Goal: Find specific page/section: Find specific page/section

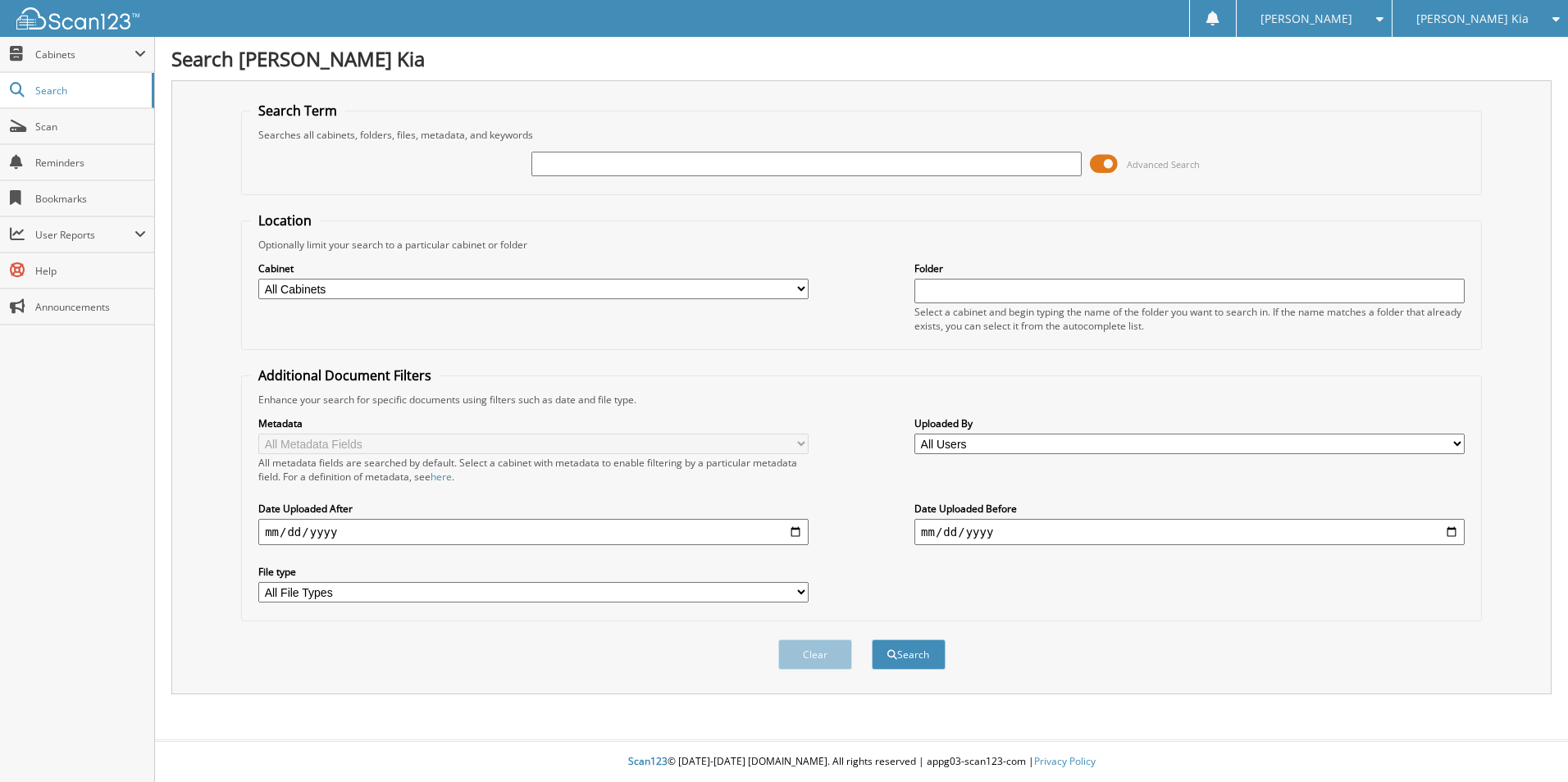
click at [646, 164] on input "text" at bounding box center [806, 164] width 550 height 25
type input "340173"
click at [872, 640] on button "Search" at bounding box center [909, 654] width 74 height 30
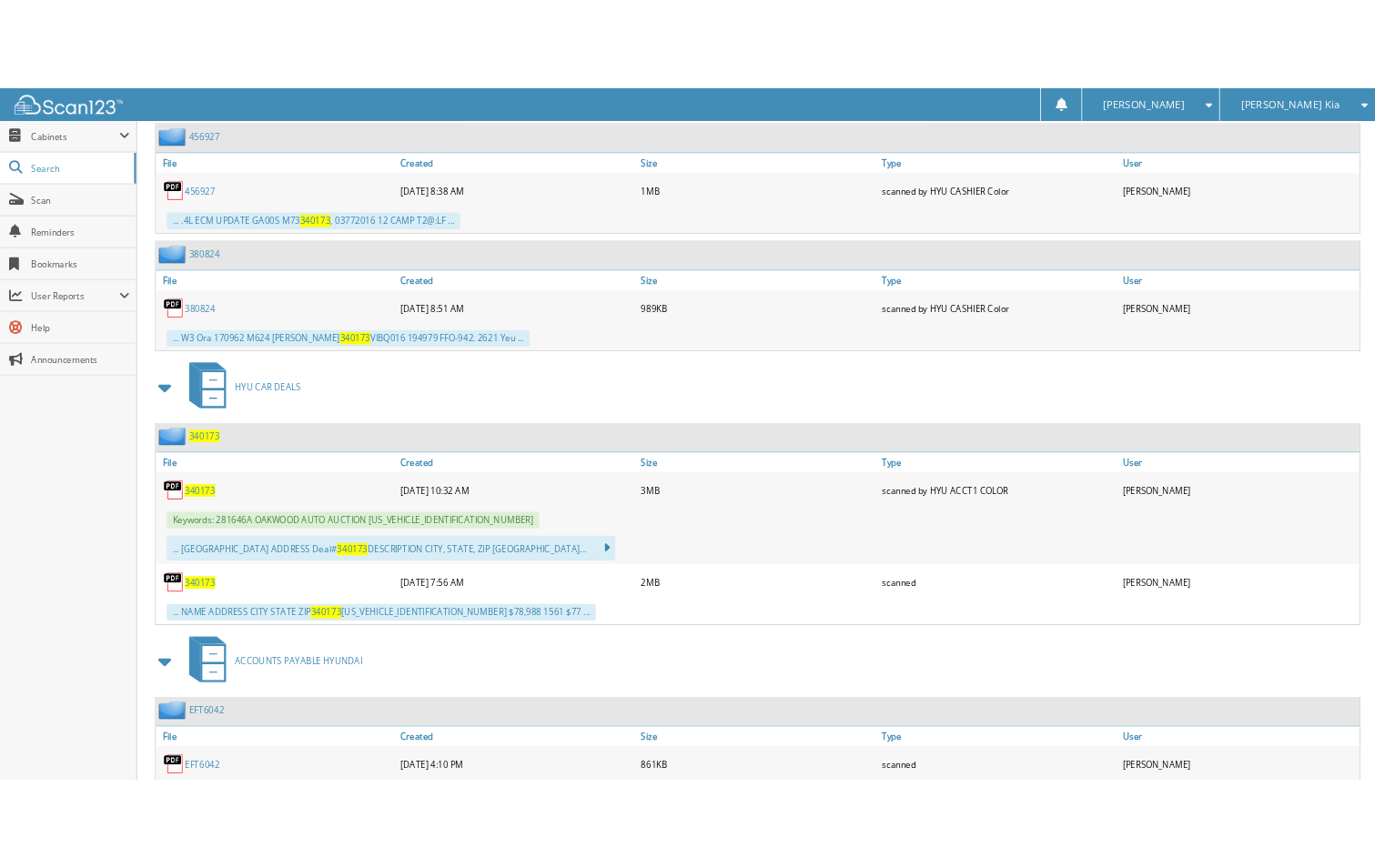
scroll to position [1456, 0]
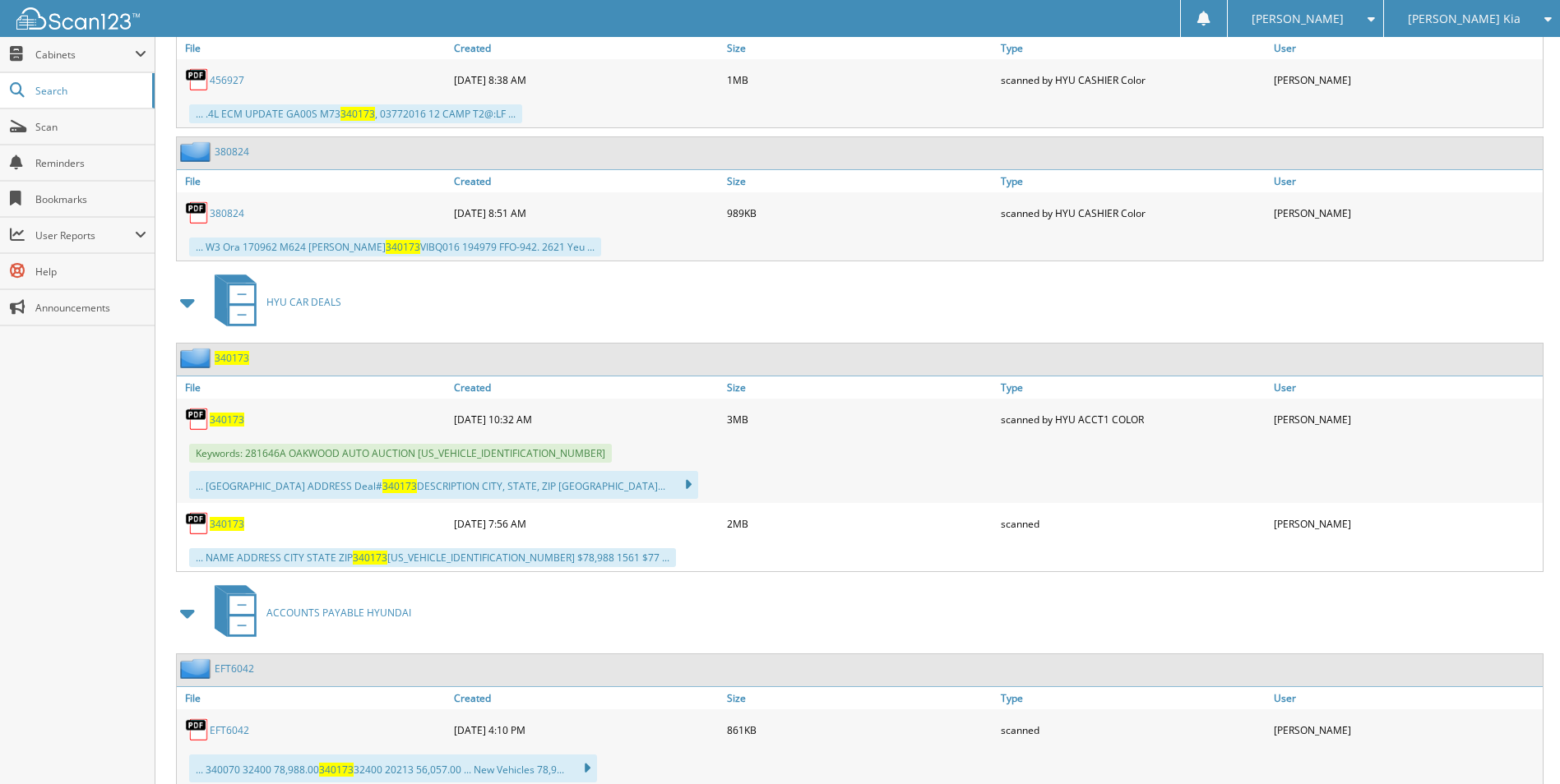
click at [233, 529] on span "340173" at bounding box center [227, 524] width 34 height 14
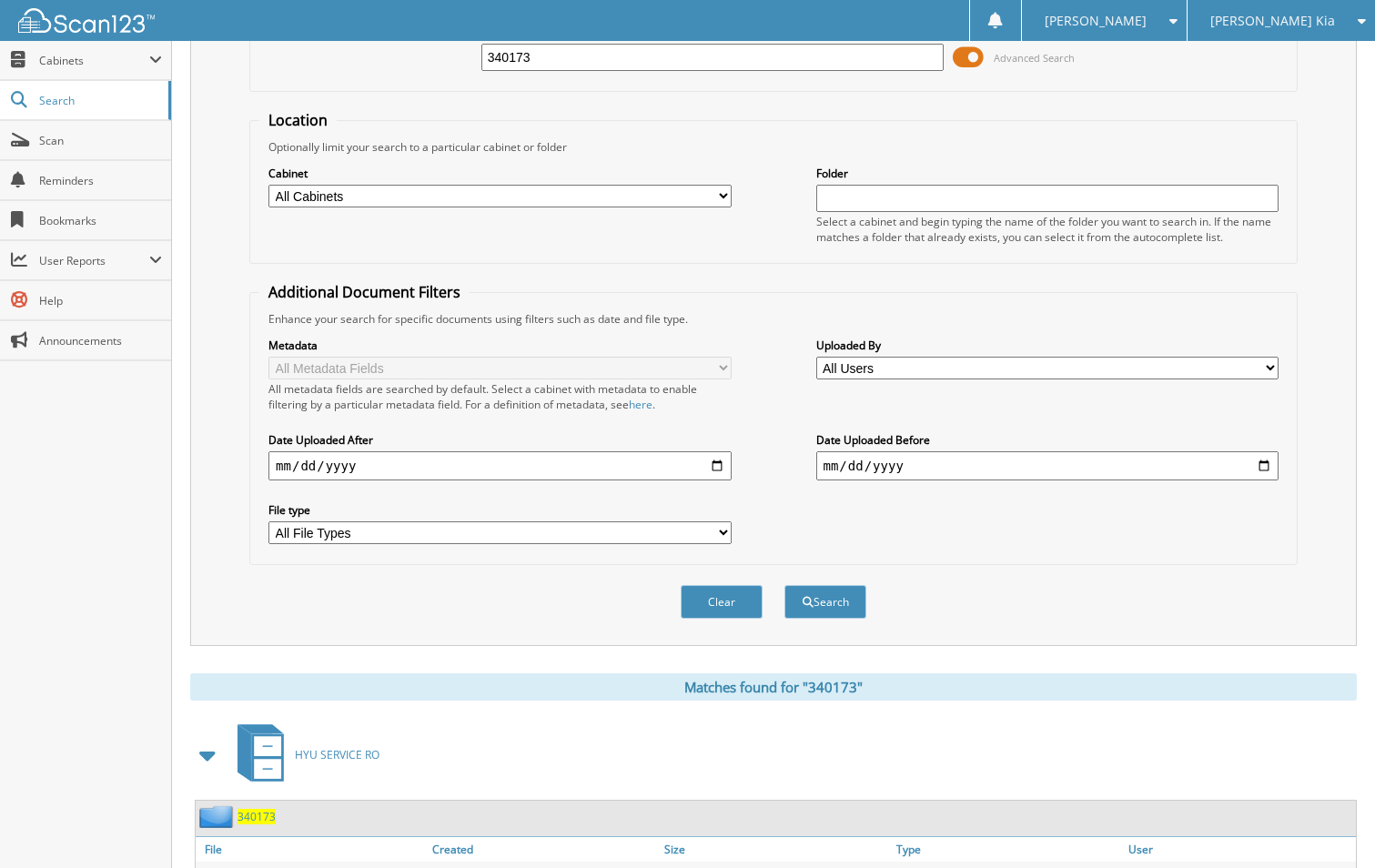
scroll to position [0, 0]
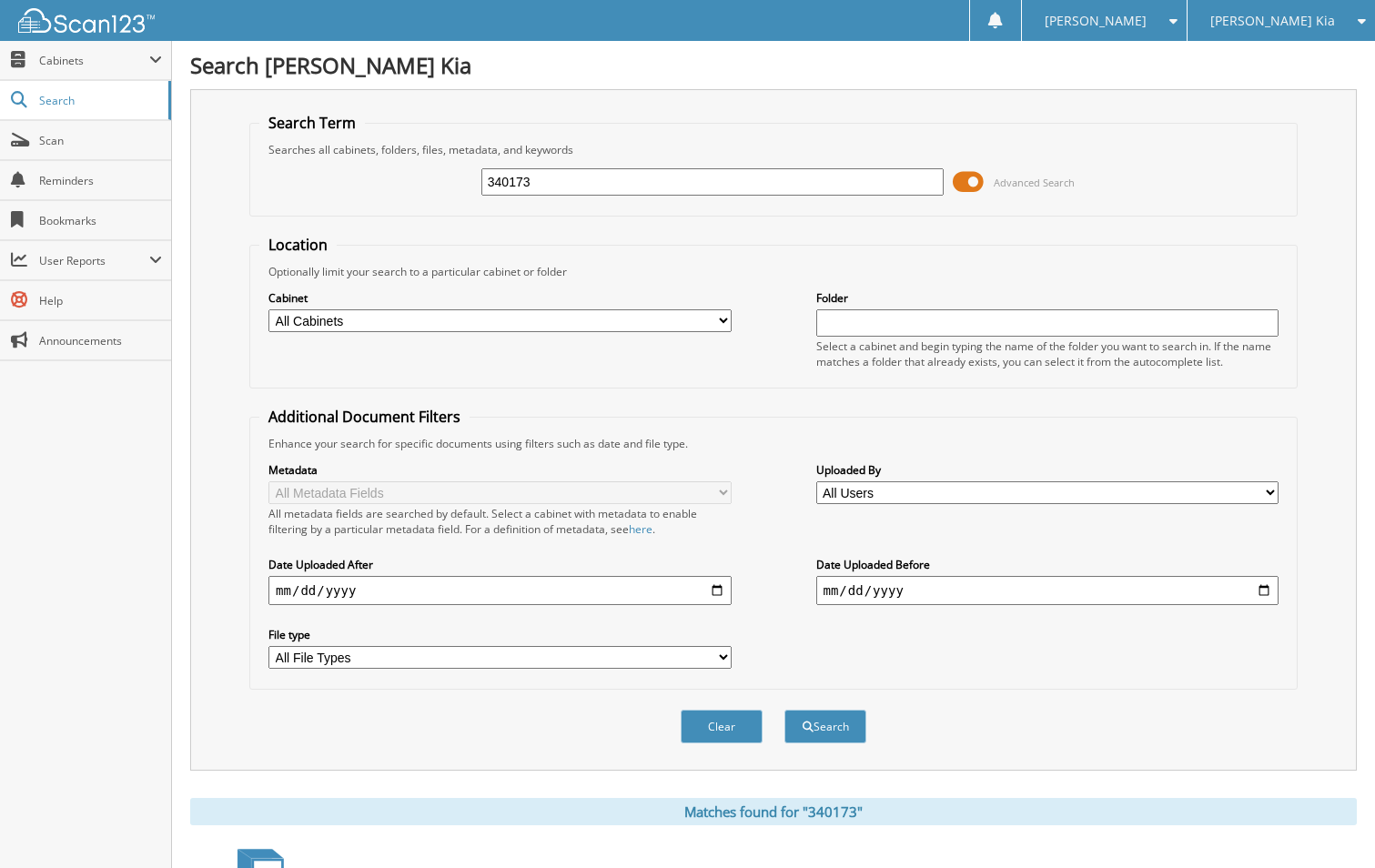
drag, startPoint x: 681, startPoint y: 177, endPoint x: 392, endPoint y: 181, distance: 289.0
click at [392, 181] on div "340173 Advanced Search" at bounding box center [774, 183] width 1029 height 49
